Goal: Task Accomplishment & Management: Manage account settings

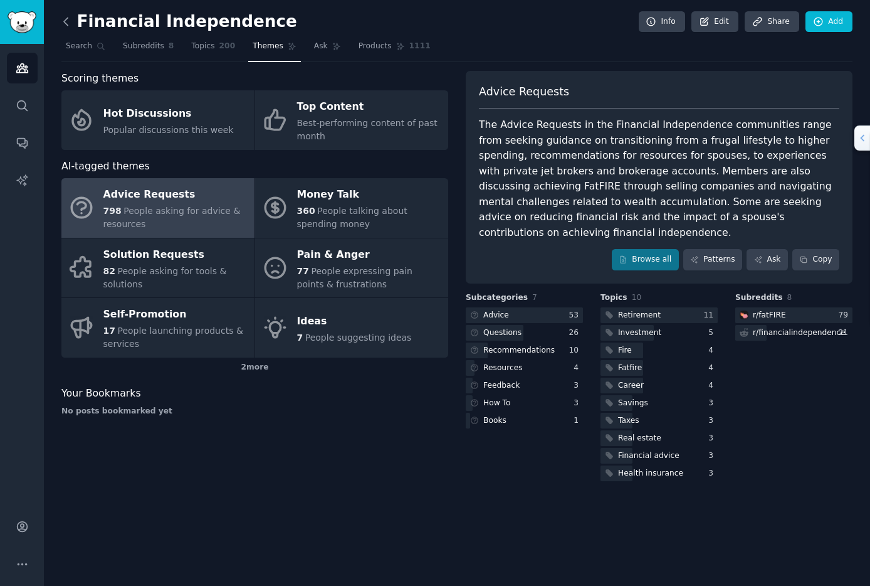
click at [68, 21] on icon at bounding box center [66, 21] width 13 height 13
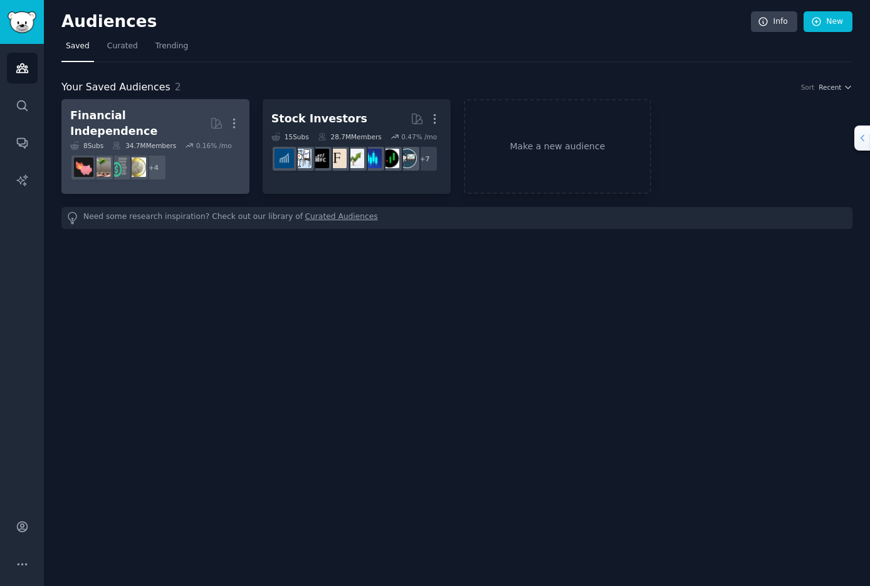
click at [158, 115] on div "Financial Independence" at bounding box center [140, 123] width 140 height 31
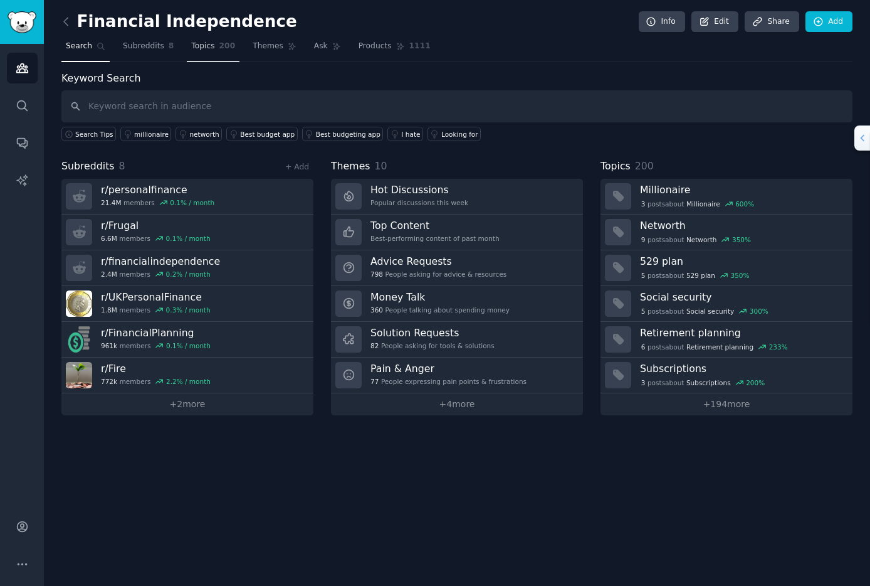
click at [198, 46] on span "Topics" at bounding box center [202, 46] width 23 height 11
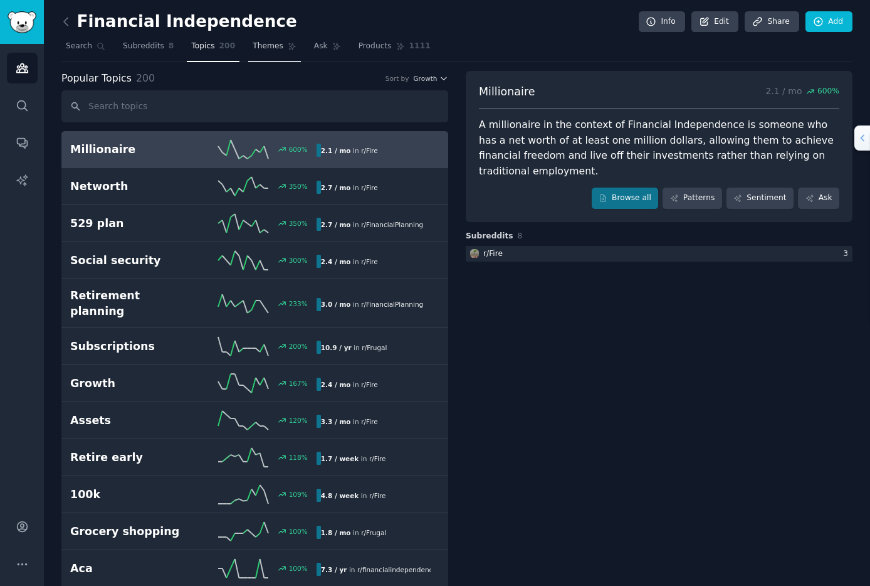
click at [261, 49] on span "Themes" at bounding box center [268, 46] width 31 height 11
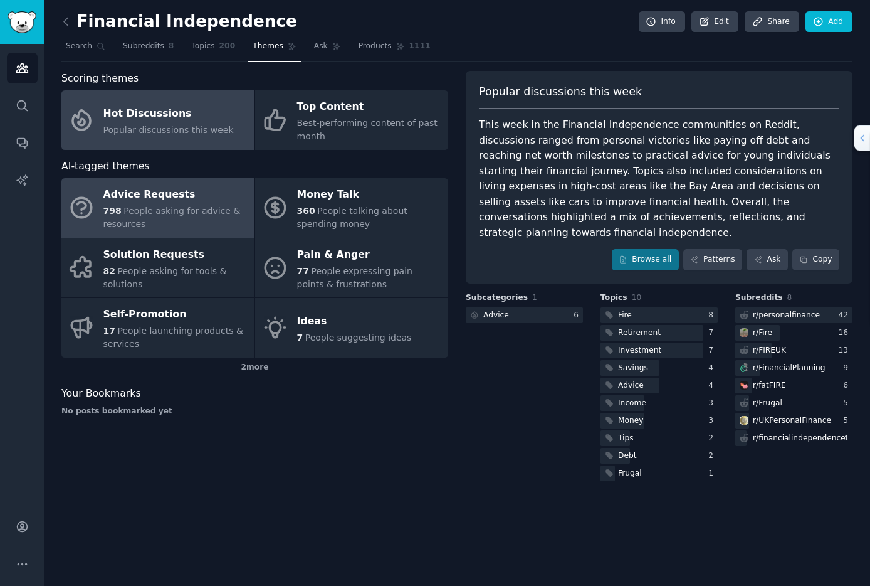
click at [149, 197] on div "Advice Requests" at bounding box center [175, 195] width 145 height 20
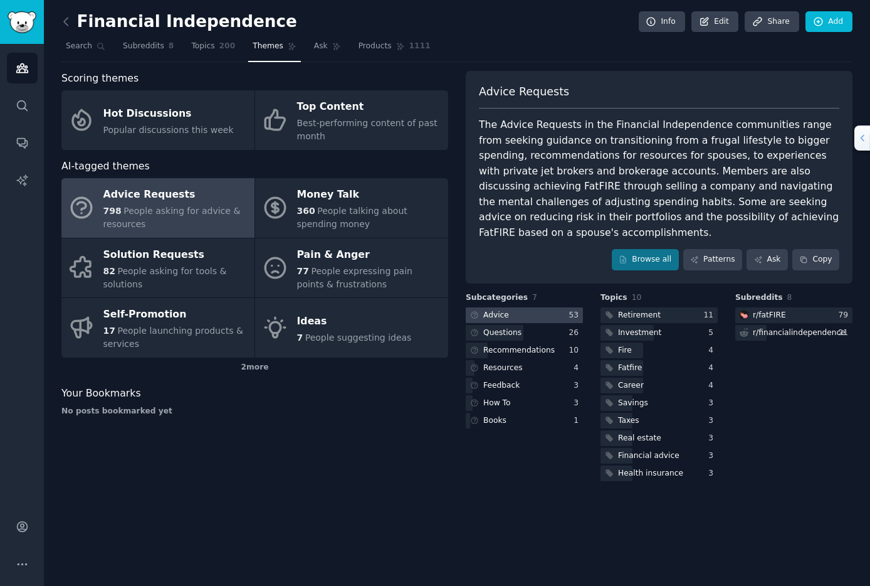
click at [501, 313] on div "Advice" at bounding box center [496, 315] width 26 height 11
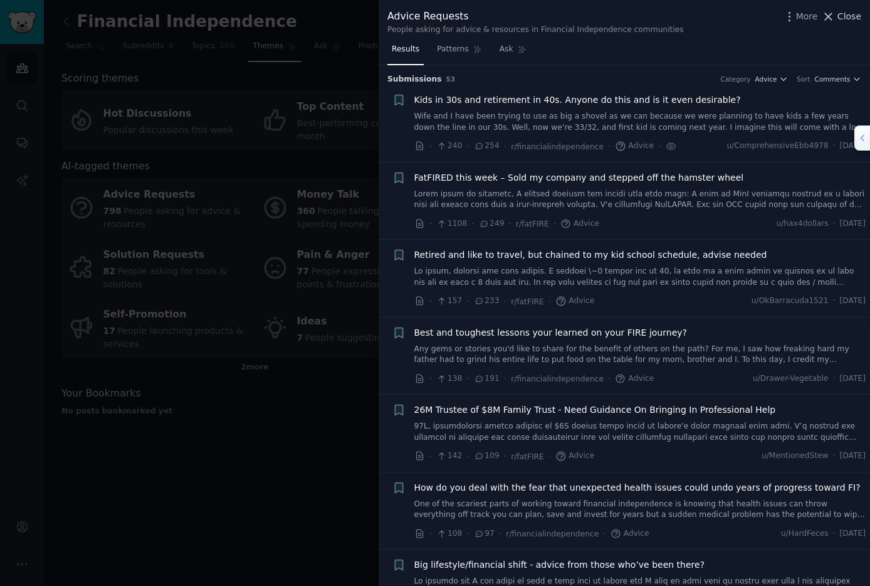
click at [851, 21] on span "Close" at bounding box center [850, 16] width 24 height 13
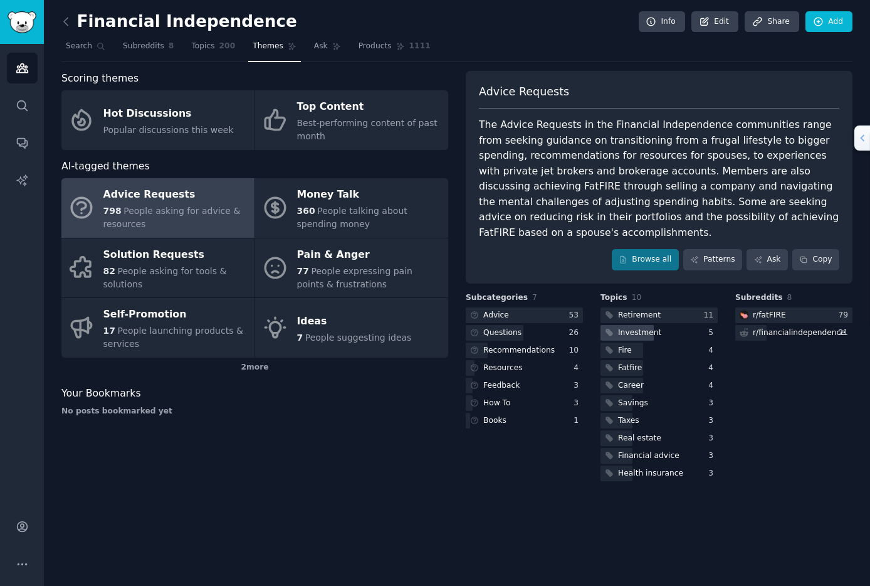
click at [635, 329] on div "Investment" at bounding box center [639, 332] width 43 height 11
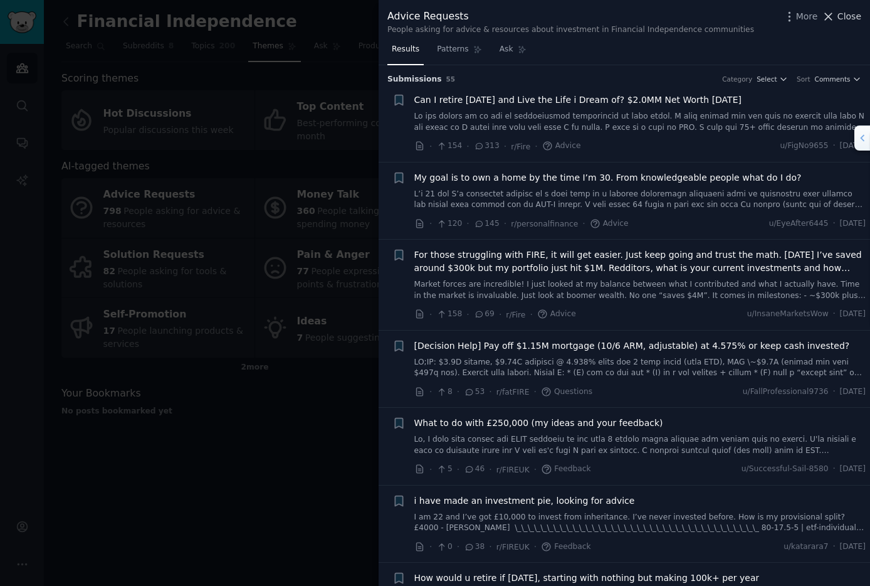
click at [847, 14] on span "Close" at bounding box center [850, 16] width 24 height 13
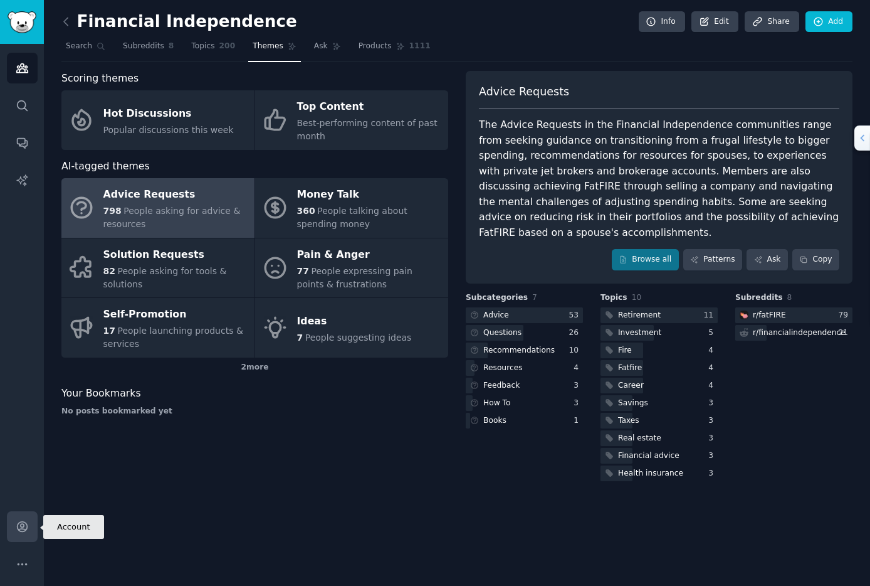
click at [24, 526] on icon "Sidebar" at bounding box center [22, 526] width 13 height 13
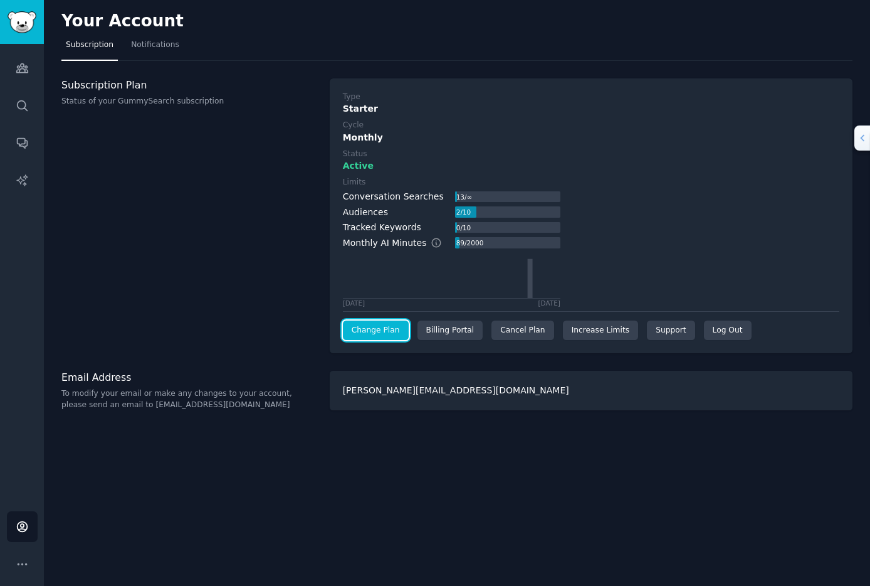
click at [375, 327] on link "Change Plan" at bounding box center [376, 330] width 66 height 20
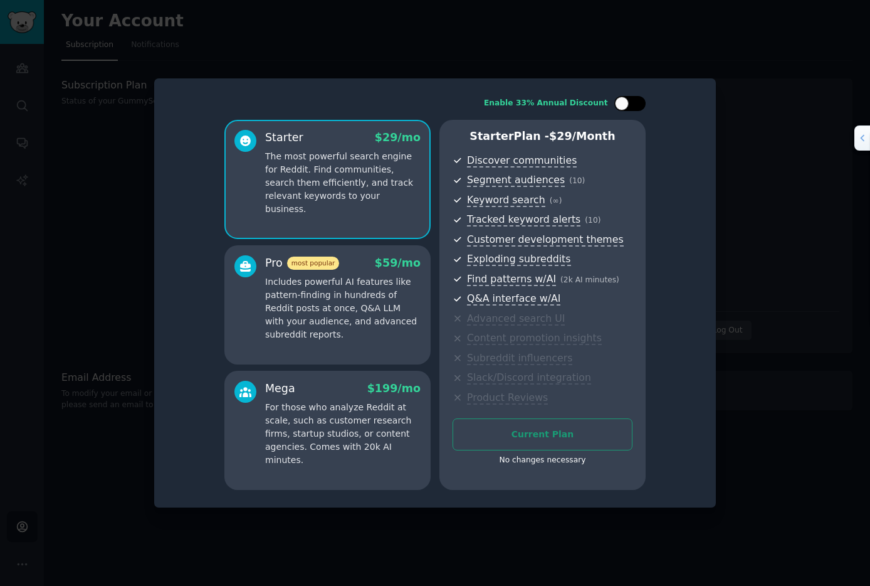
click at [627, 105] on div at bounding box center [622, 104] width 14 height 14
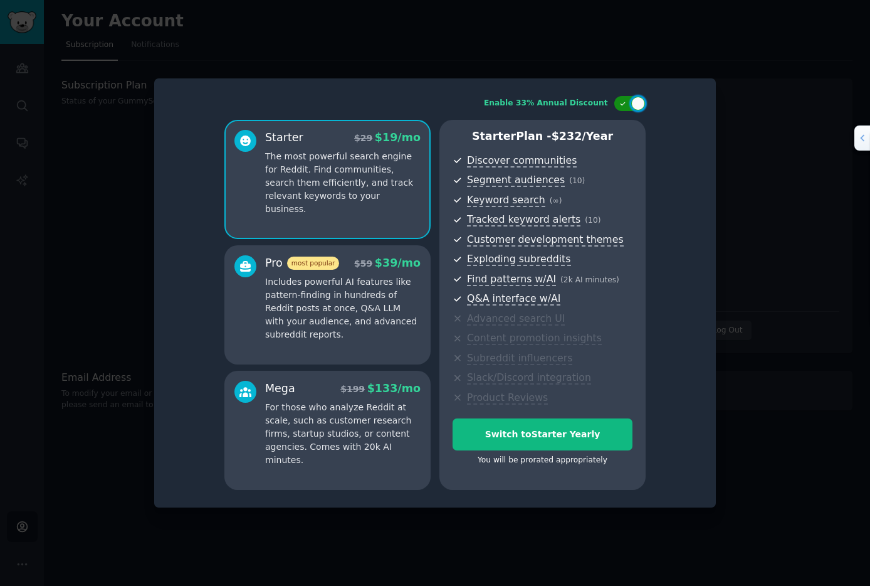
click at [624, 108] on div at bounding box center [629, 103] width 31 height 15
checkbox input "false"
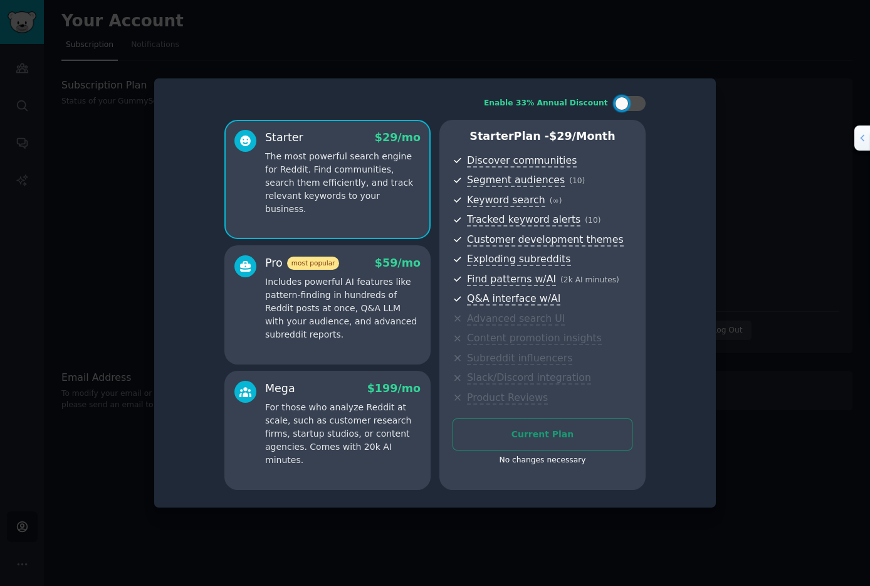
click at [700, 55] on div at bounding box center [435, 293] width 870 height 586
